Goal: Navigation & Orientation: Find specific page/section

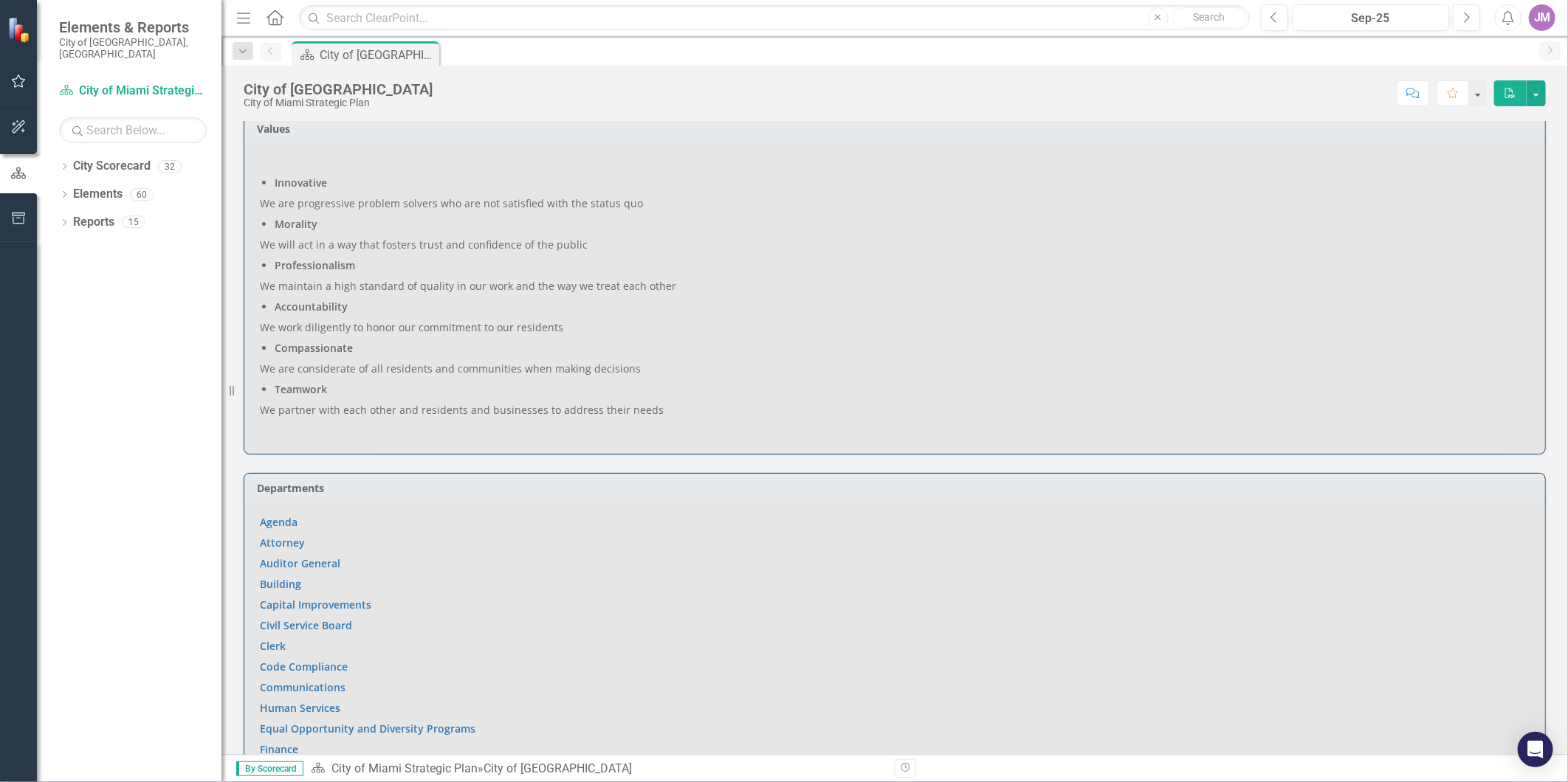
scroll to position [210, 0]
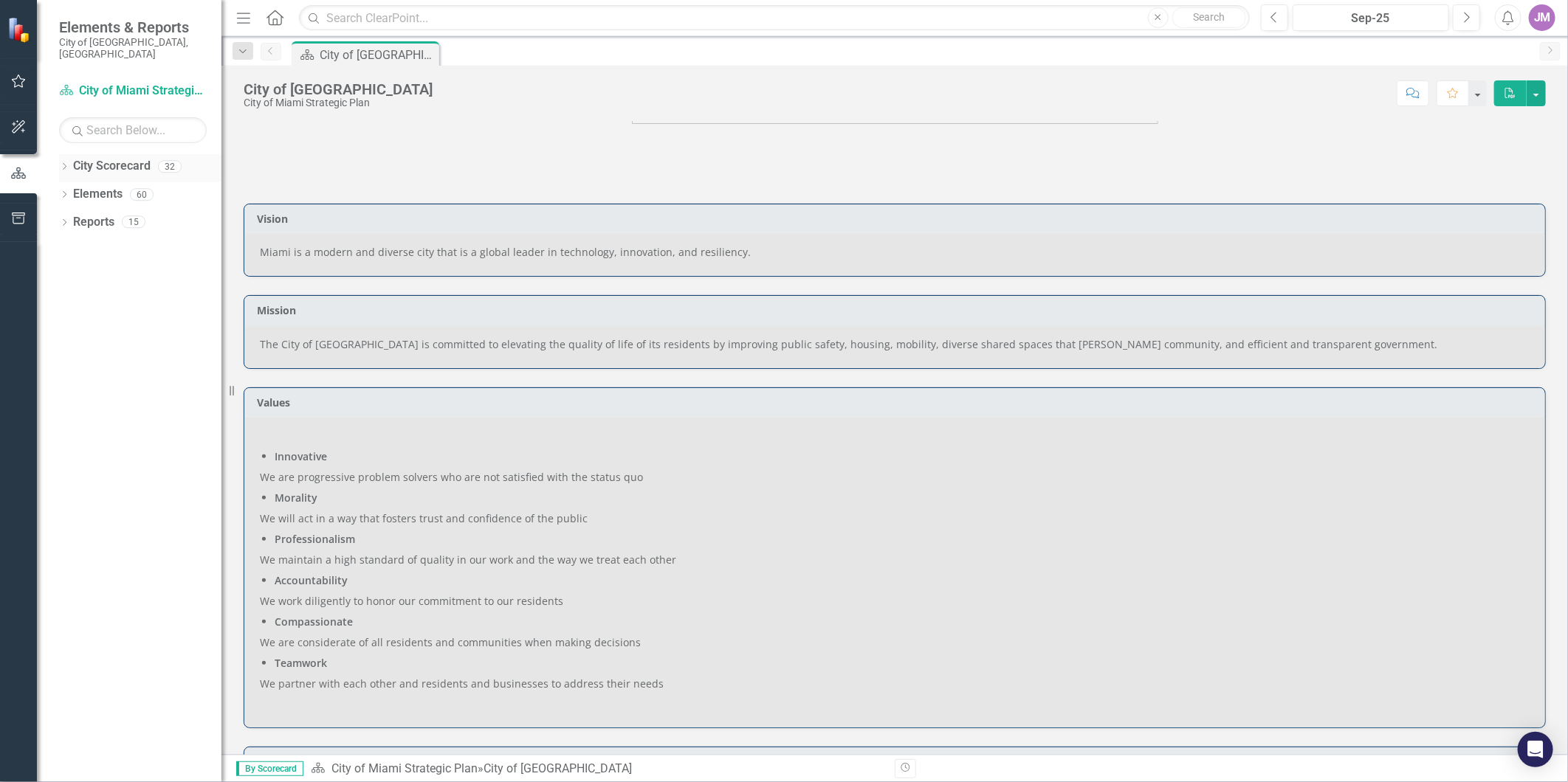
click at [67, 164] on icon "Dropdown" at bounding box center [64, 168] width 10 height 8
click at [145, 214] on link "City of Miami Strategic Plan (NEW)" at bounding box center [151, 222] width 140 height 17
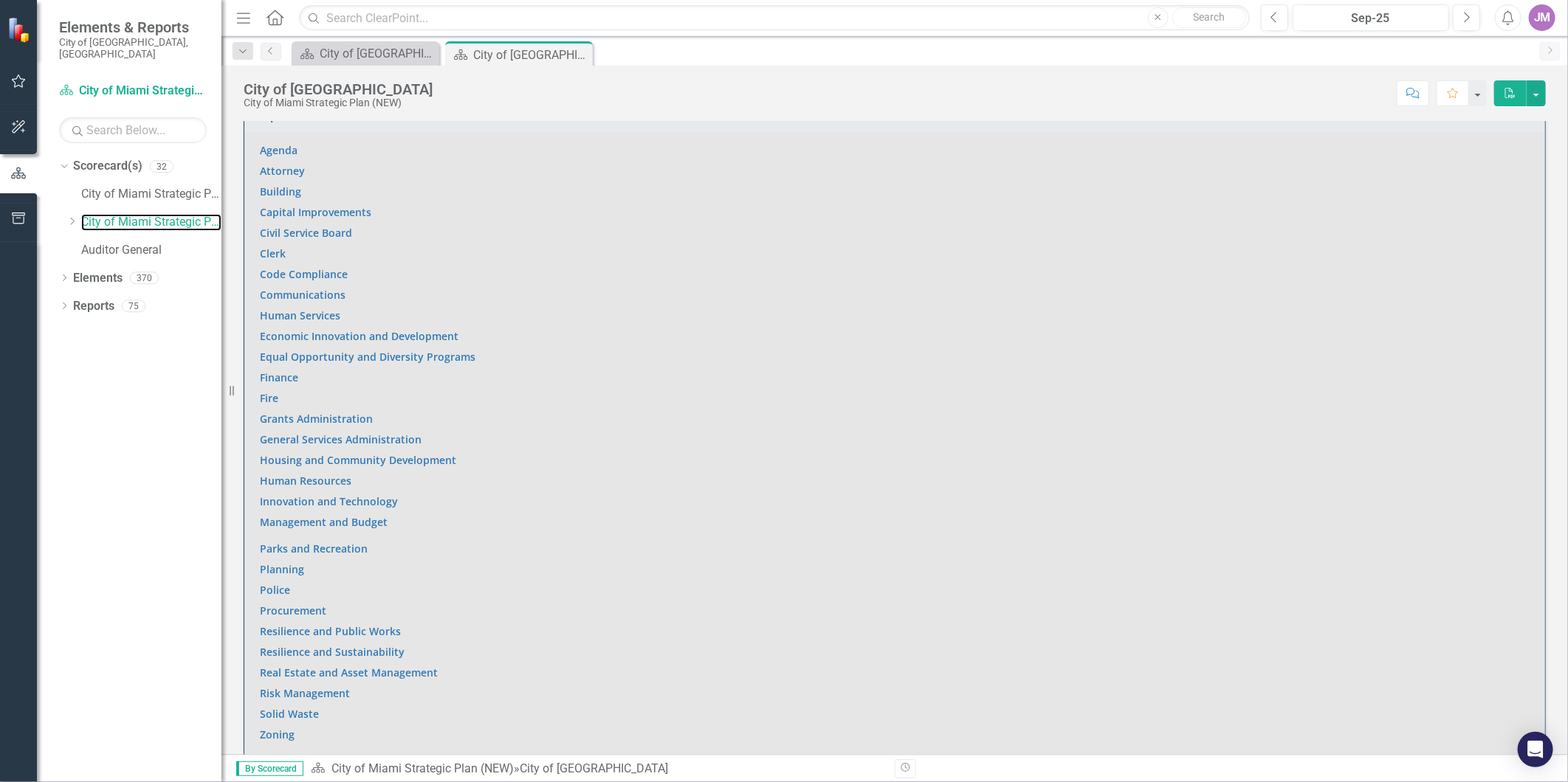
scroll to position [902, 0]
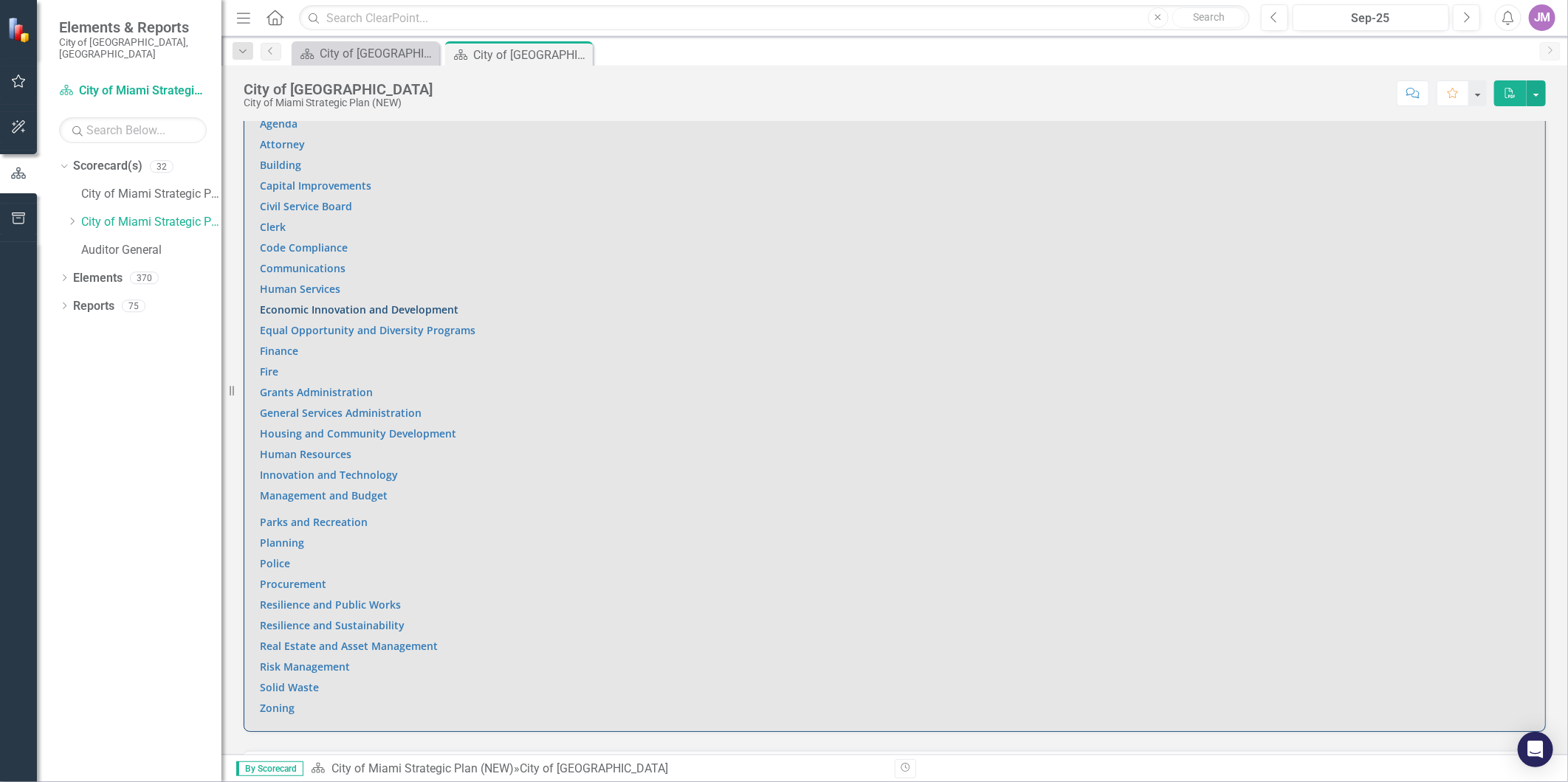
click at [360, 306] on link "Economic Innovation and Development" at bounding box center [359, 309] width 199 height 14
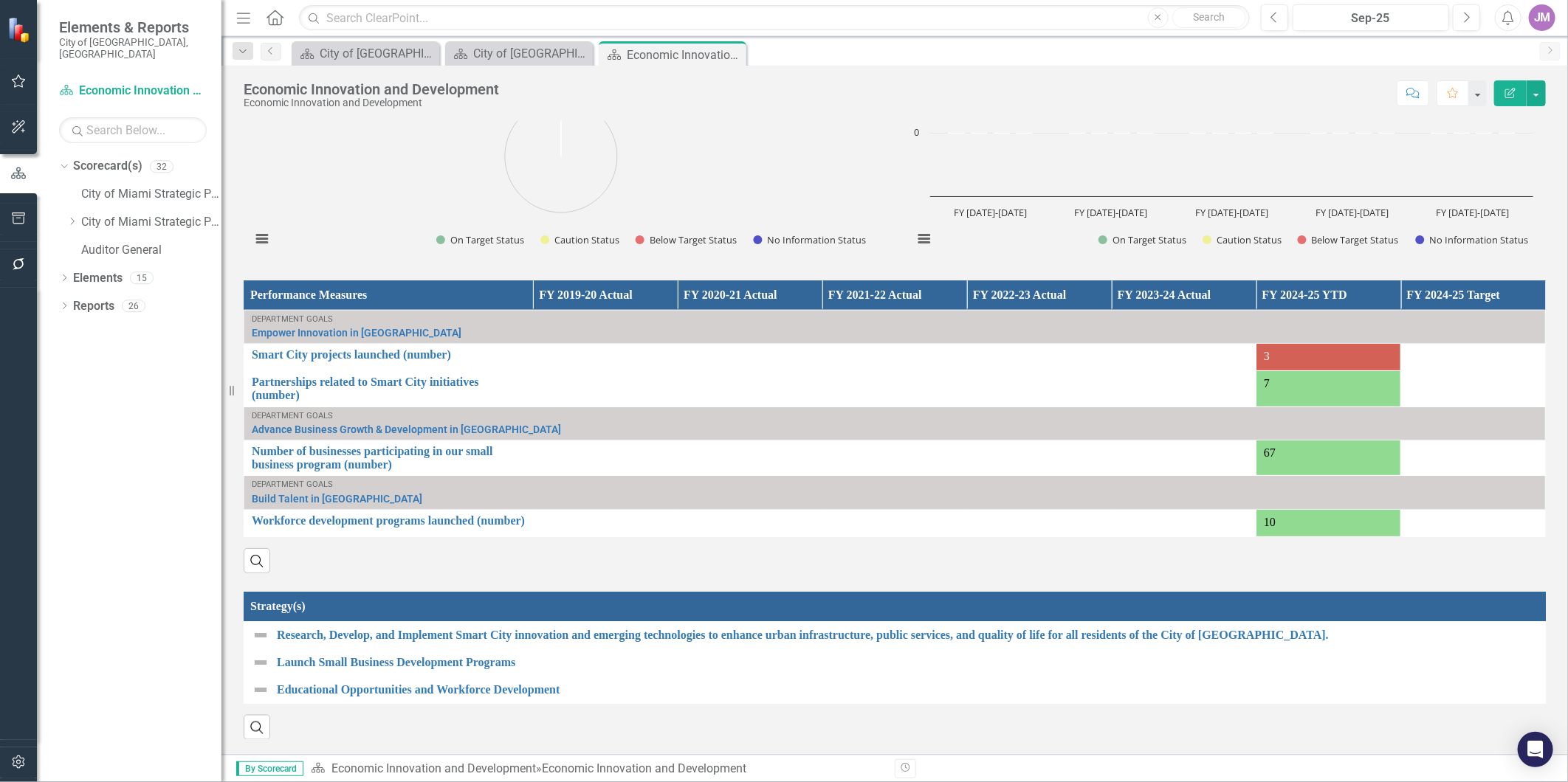
scroll to position [1216, 0]
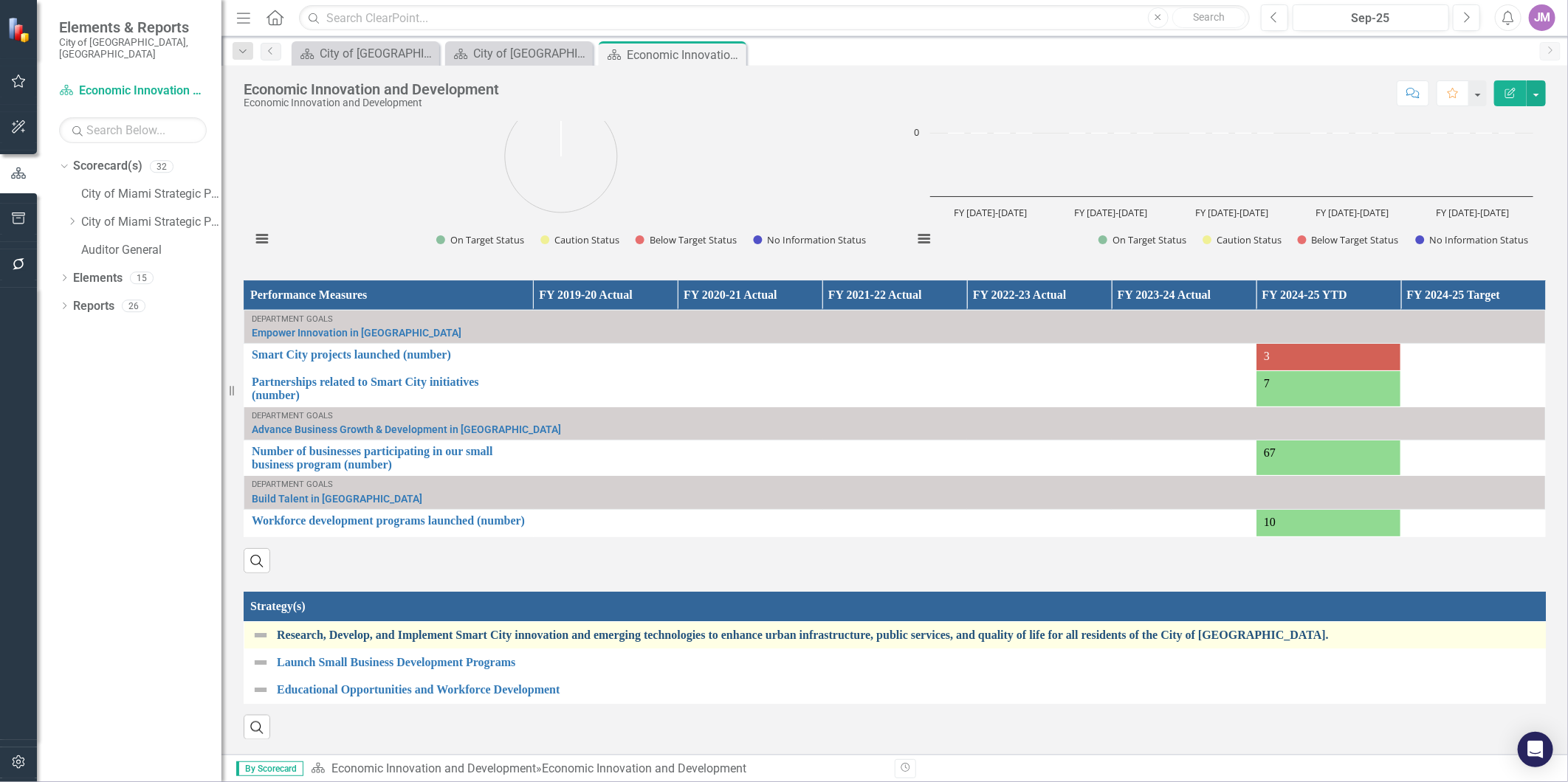
click at [407, 629] on link "Research, Develop, and Implement Smart City innovation and emerging technologie…" at bounding box center [966, 635] width 1380 height 13
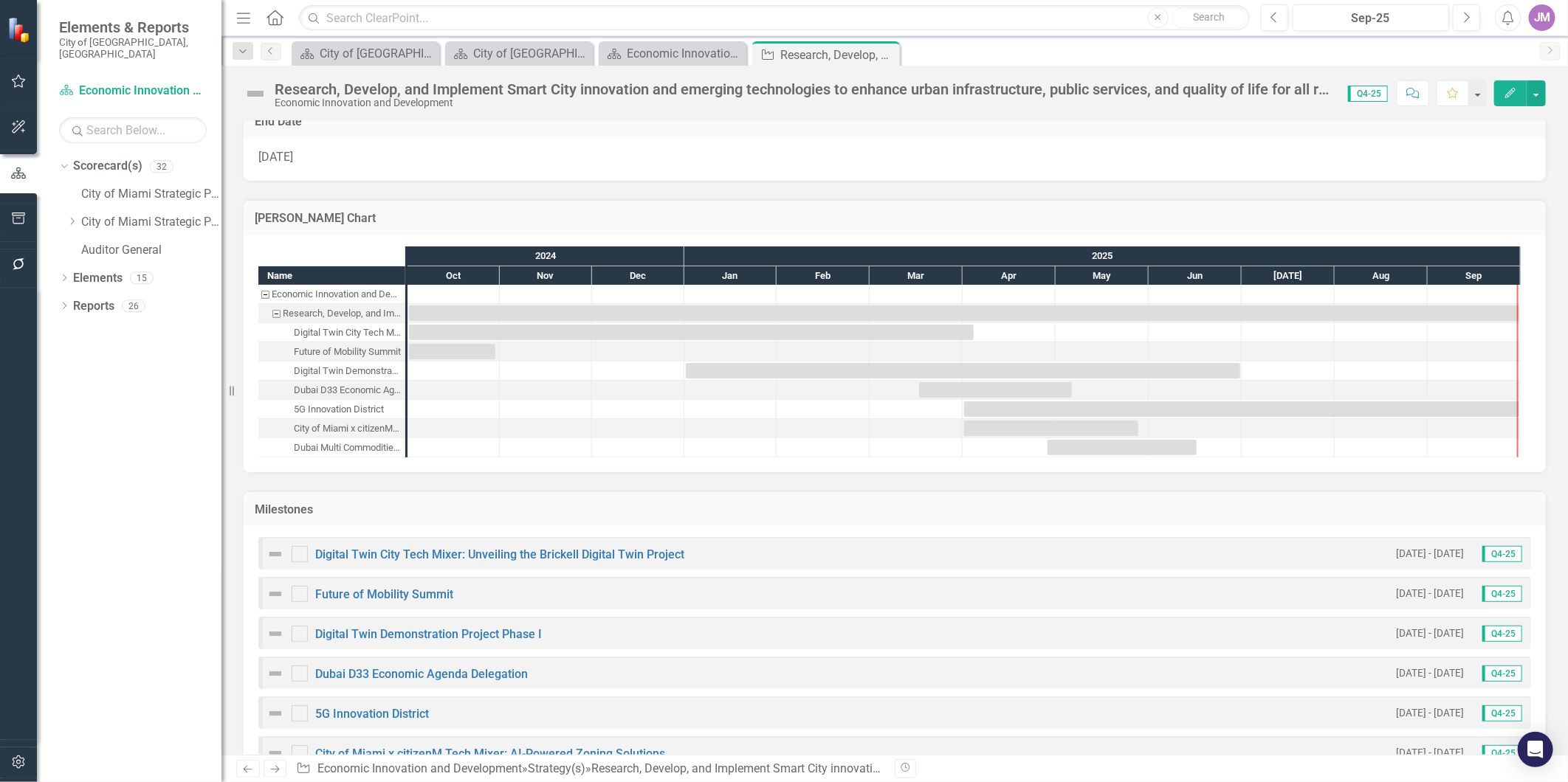
scroll to position [1279, 0]
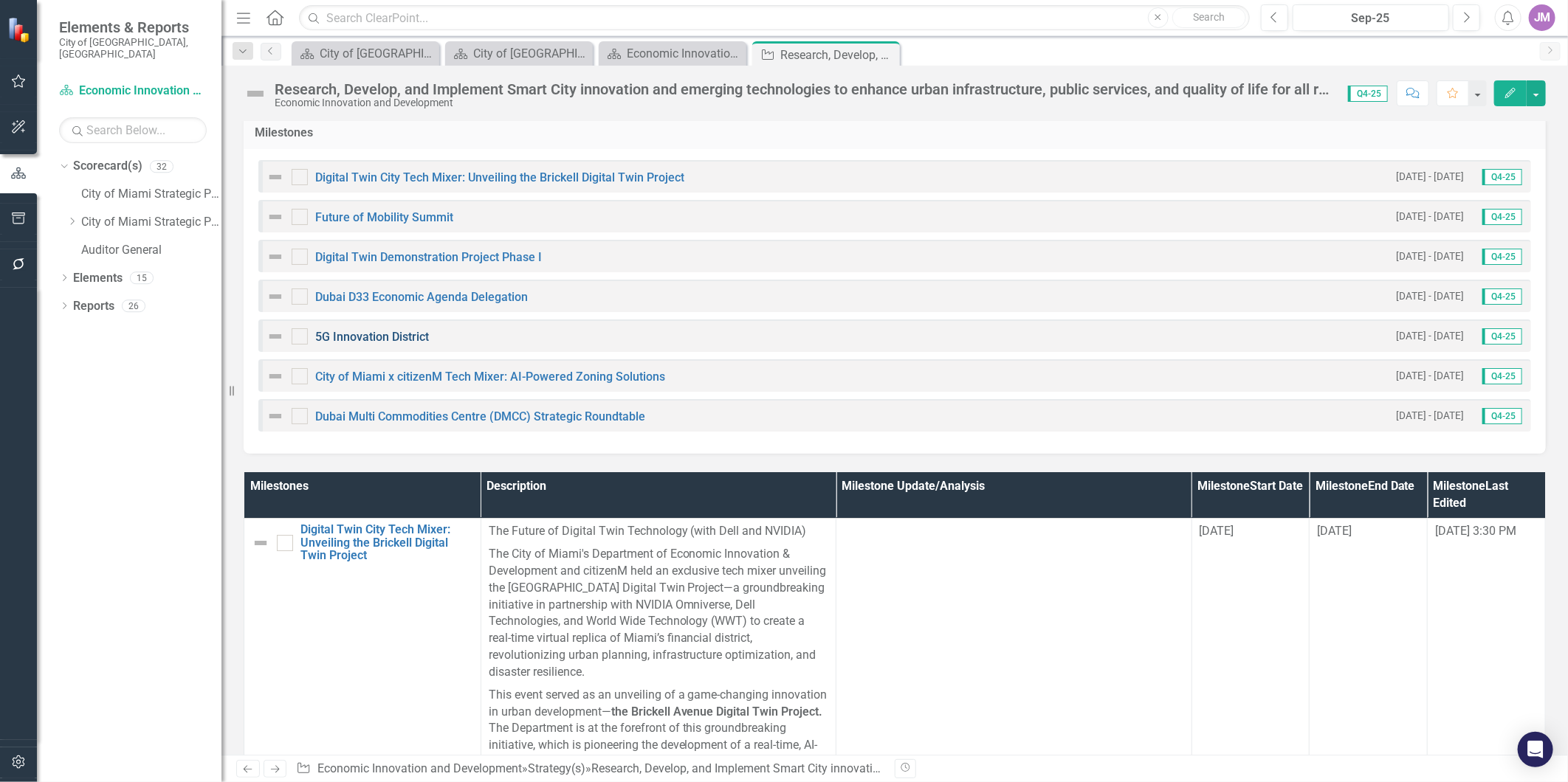
click at [377, 337] on link "5G Innovation District" at bounding box center [371, 337] width 113 height 14
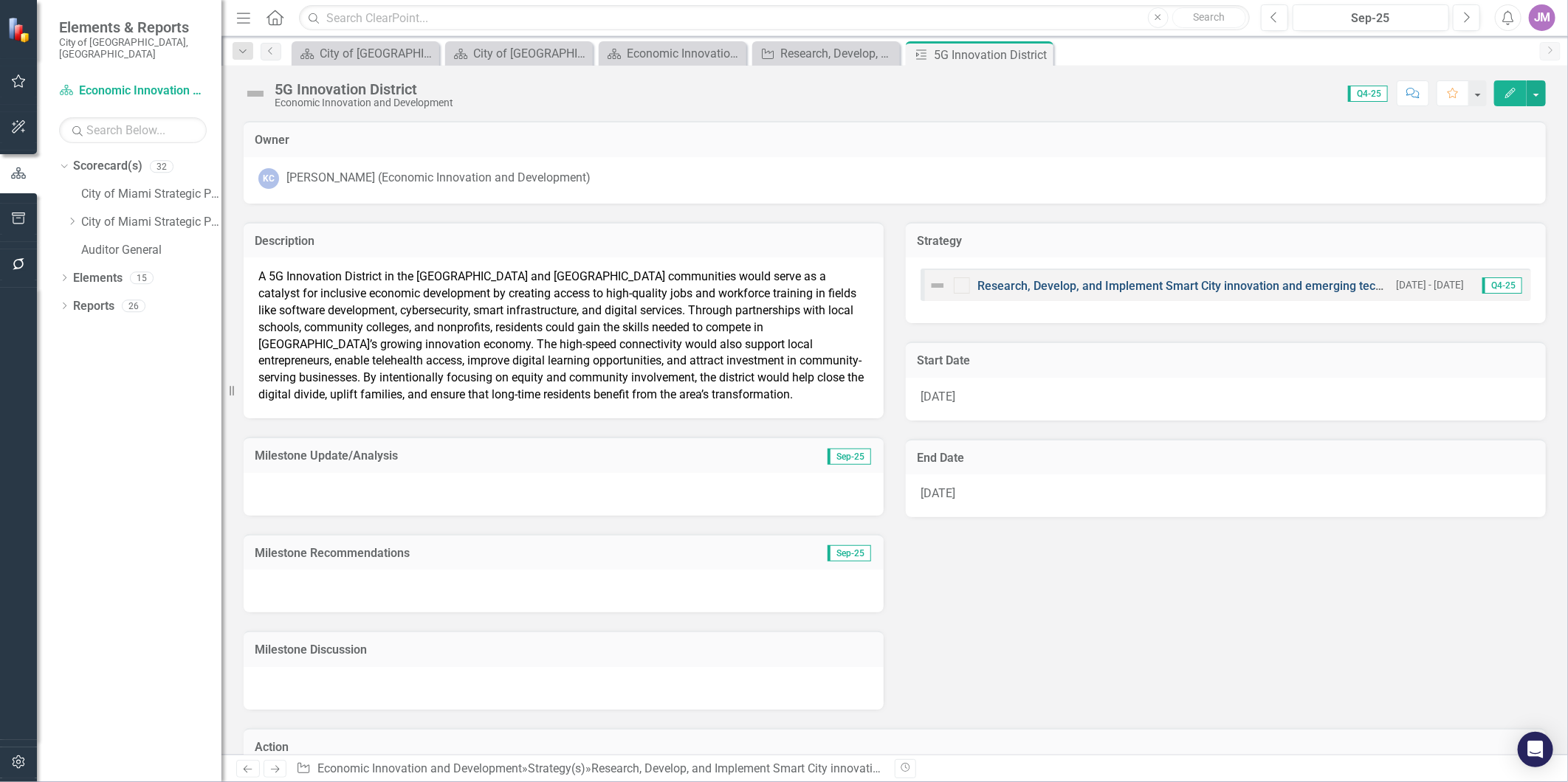
click at [1031, 286] on link "Research, Develop, and Implement Smart City innovation and emerging technologie…" at bounding box center [1518, 285] width 1082 height 14
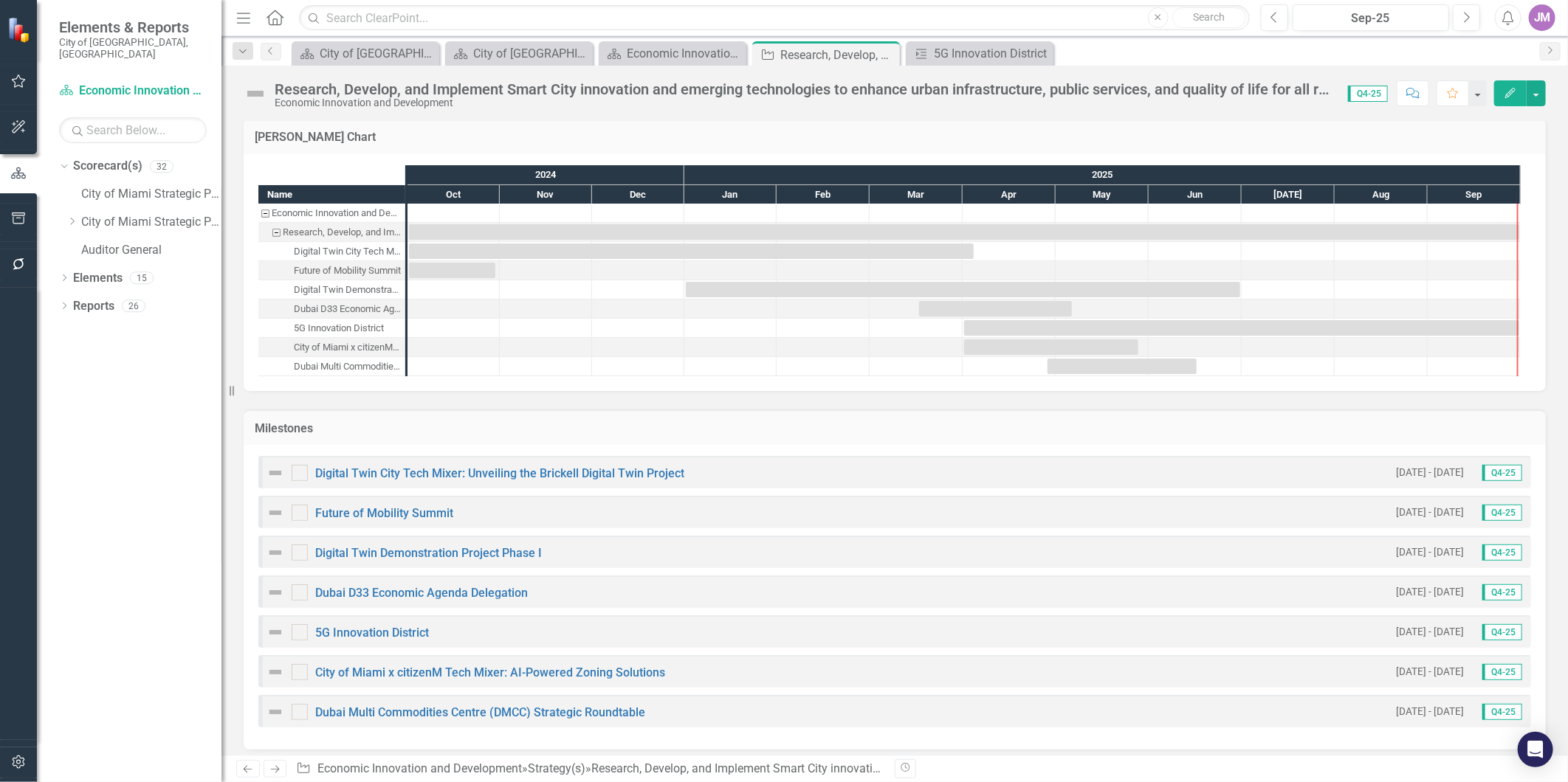
scroll to position [984, 0]
click at [394, 509] on link "Future of Mobility Summit" at bounding box center [384, 512] width 138 height 14
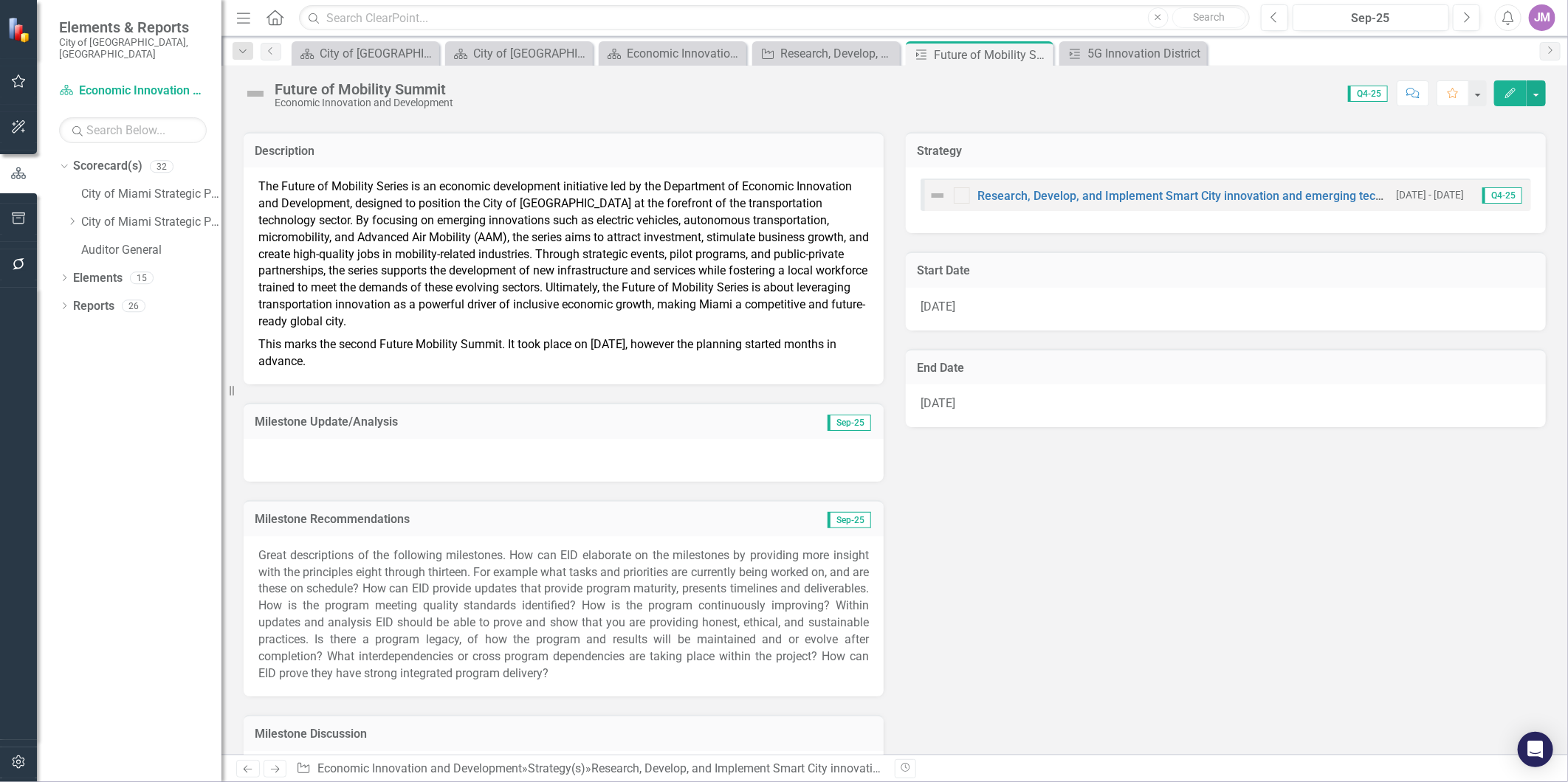
scroll to position [164, 0]
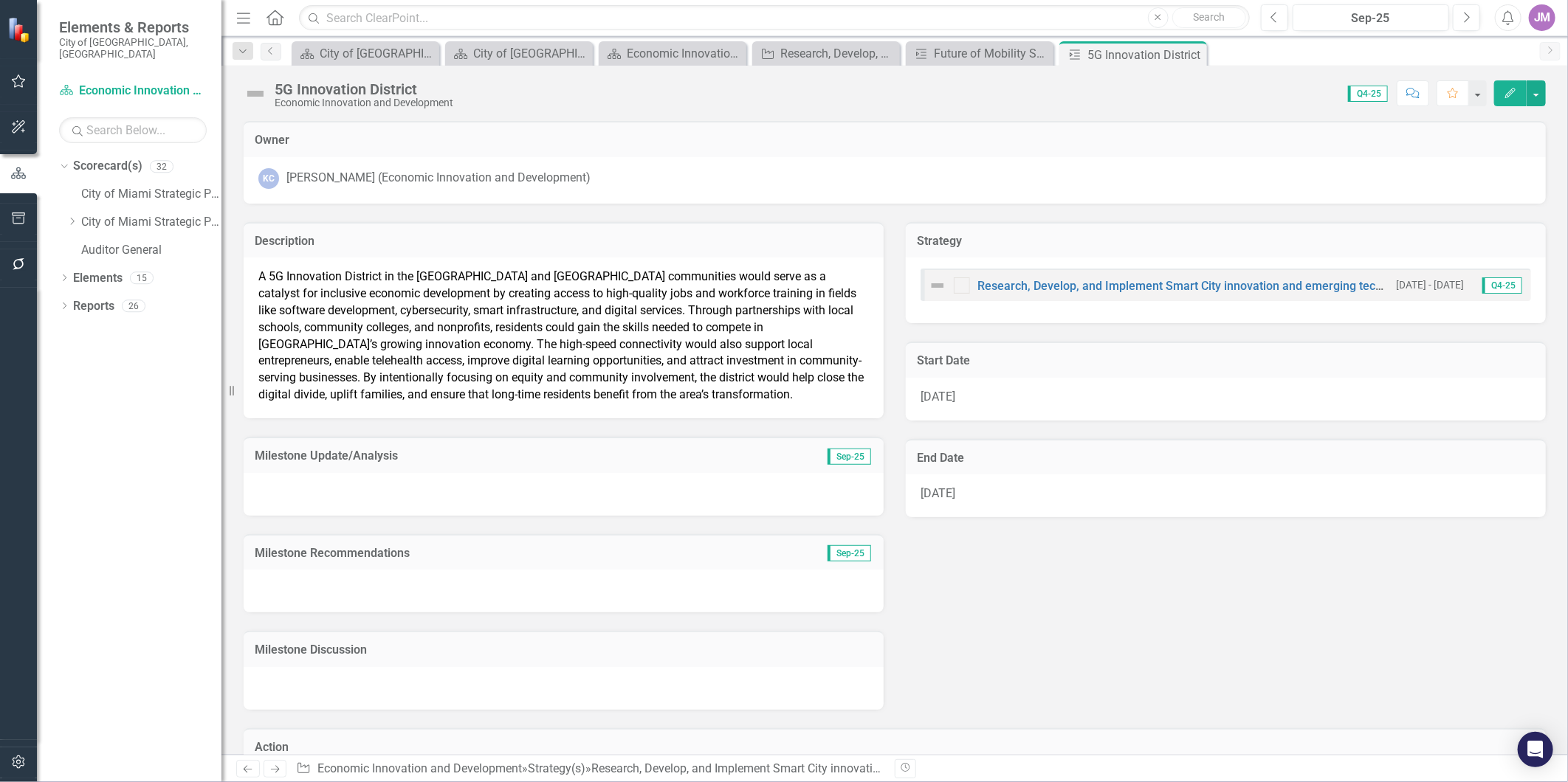
click at [429, 381] on span "A 5G Innovation District in the [GEOGRAPHIC_DATA] and [GEOGRAPHIC_DATA] communi…" at bounding box center [560, 335] width 605 height 132
